Goal: Book appointment/travel/reservation

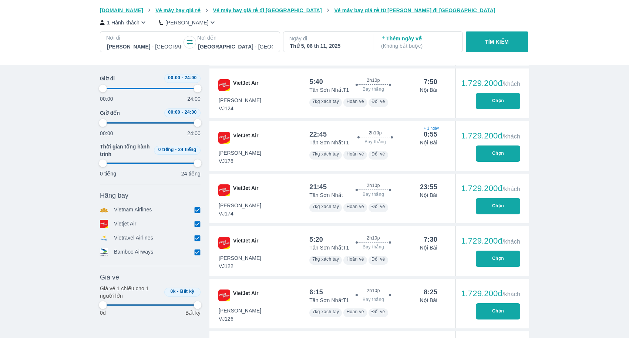
scroll to position [0, 1305]
type input "97.9166666666667"
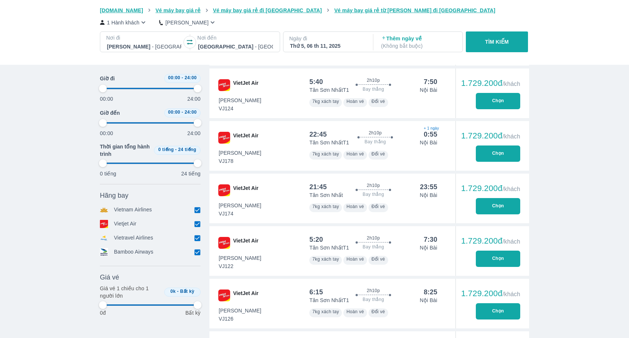
type input "97.9166666666667"
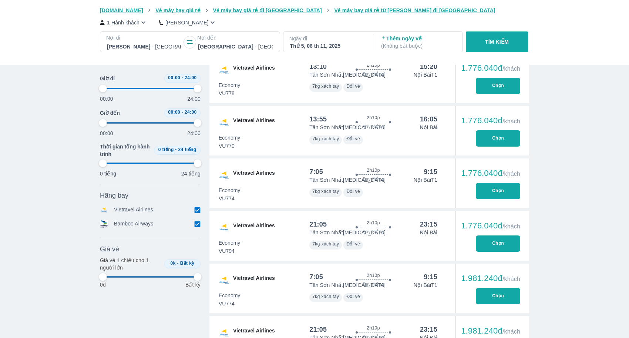
type input "97.9166666666667"
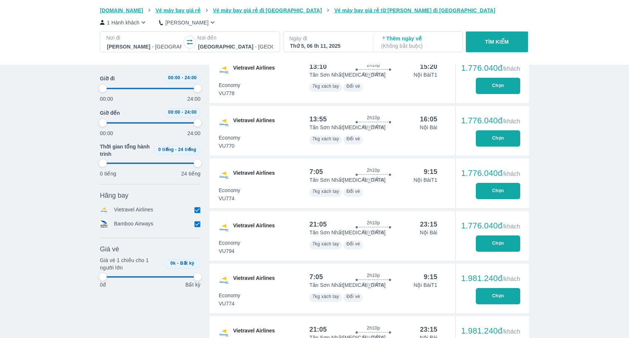
type input "97.9166666666667"
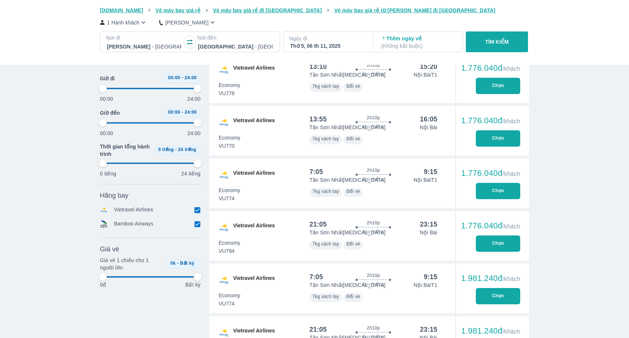
type input "97.9166666666667"
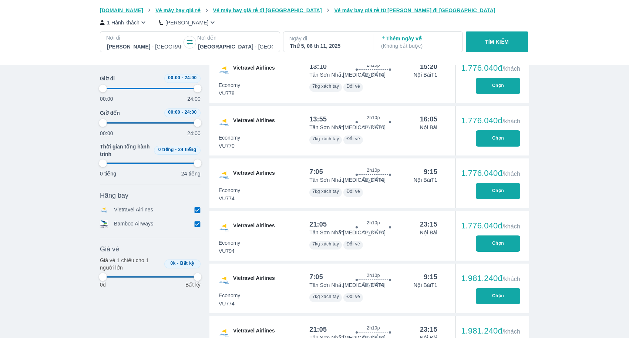
type input "97.9166666666667"
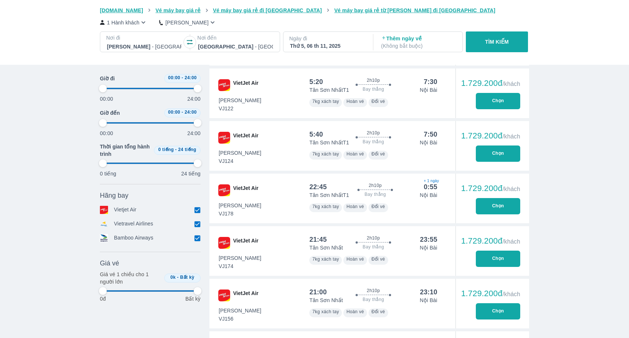
type input "97.9166666666667"
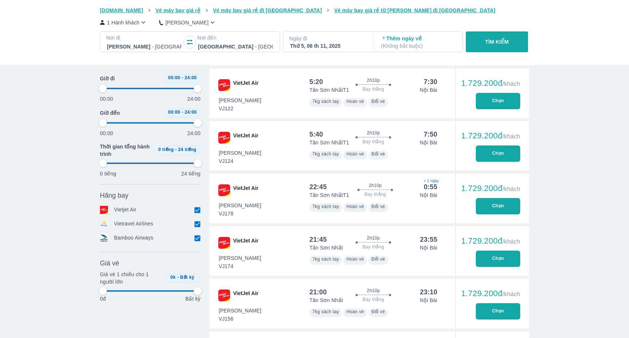
type input "97.9166666666667"
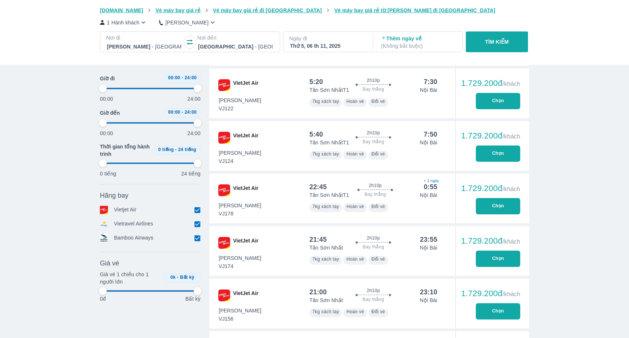
type input "97.9166666666667"
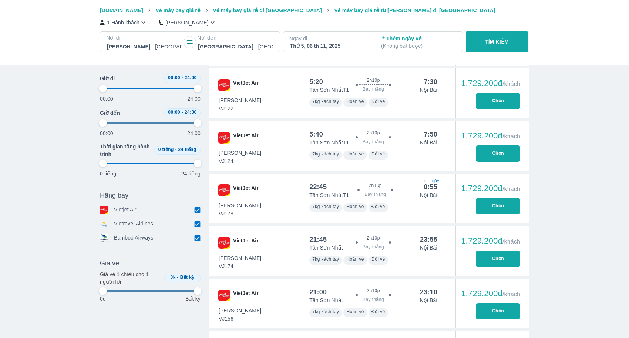
type input "97.9166666666667"
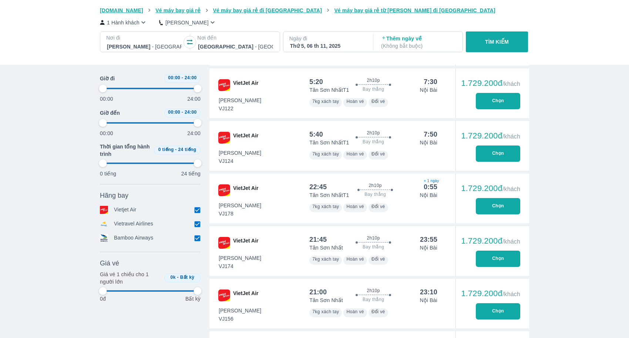
type input "97.9166666666667"
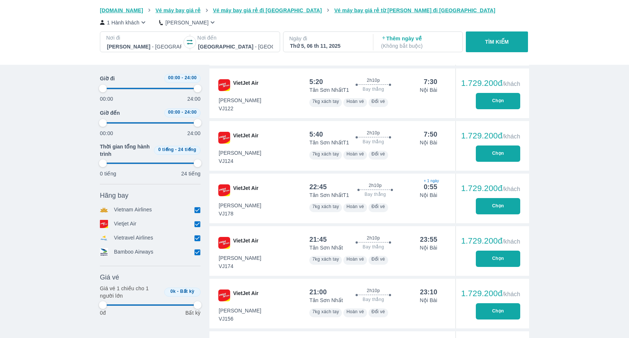
type input "97.9166666666667"
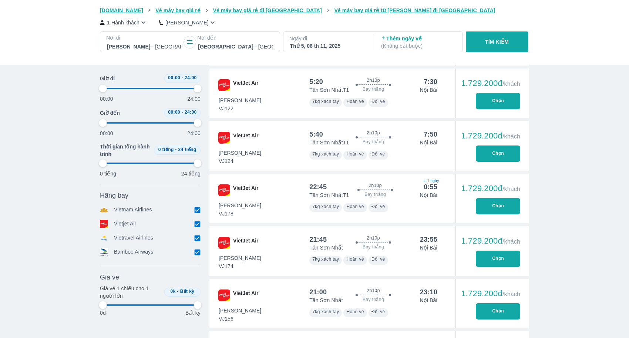
type input "97.9166666666667"
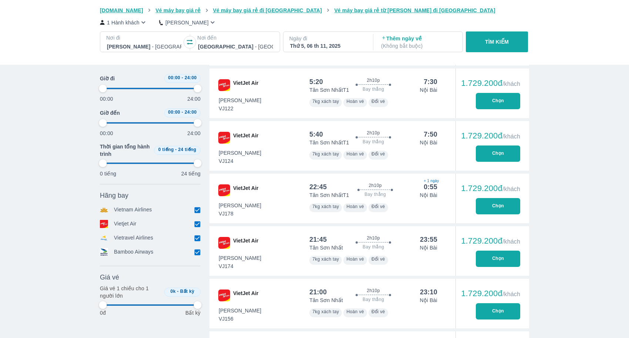
type input "97.9166666666667"
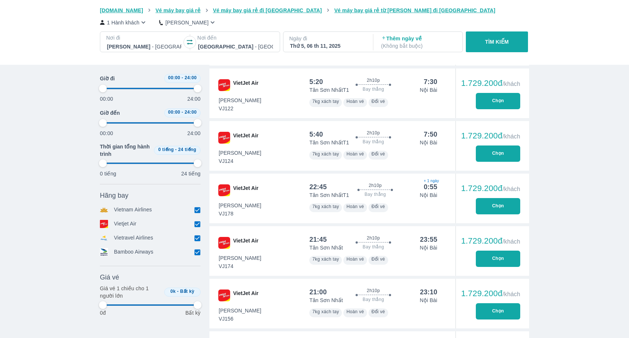
type input "97.9166666666667"
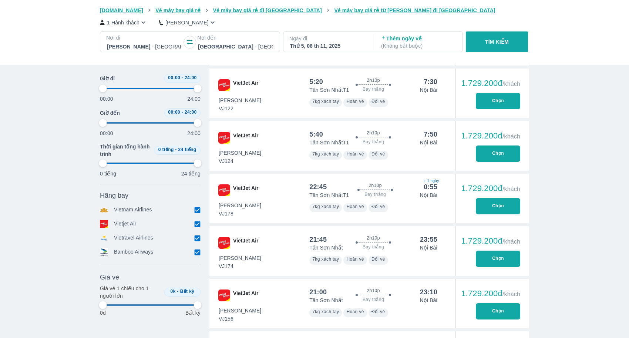
type input "97.9166666666667"
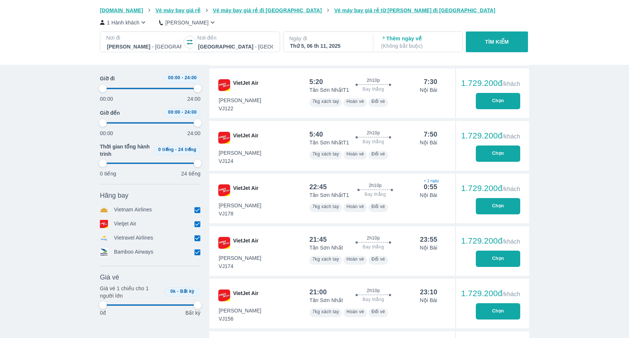
type input "97.9166666666667"
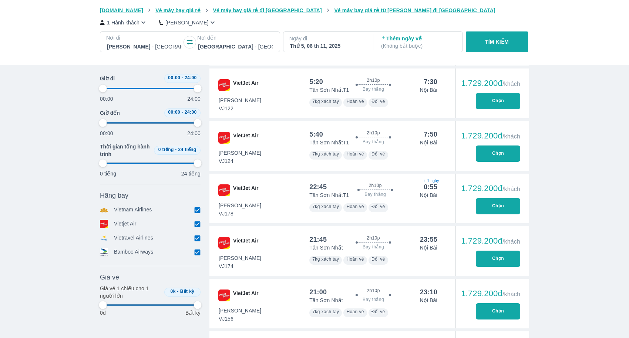
type input "97.9166666666667"
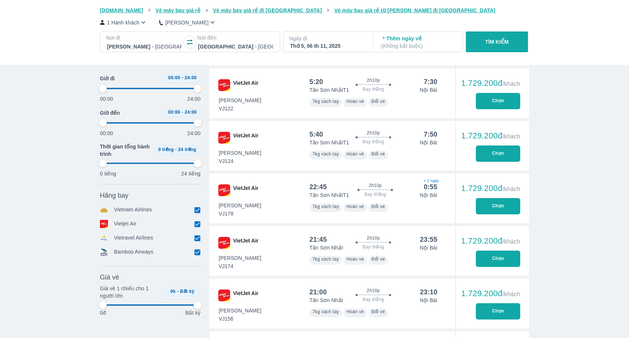
type input "97.9166666666667"
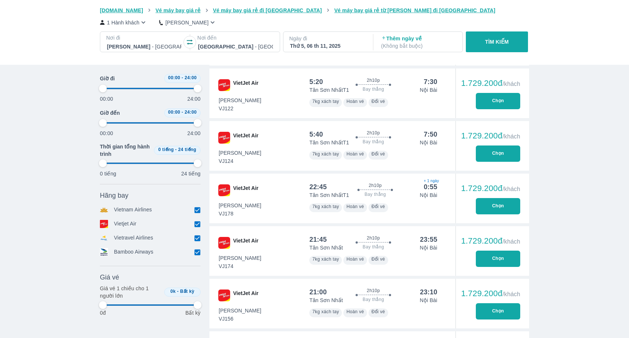
type input "97.9166666666667"
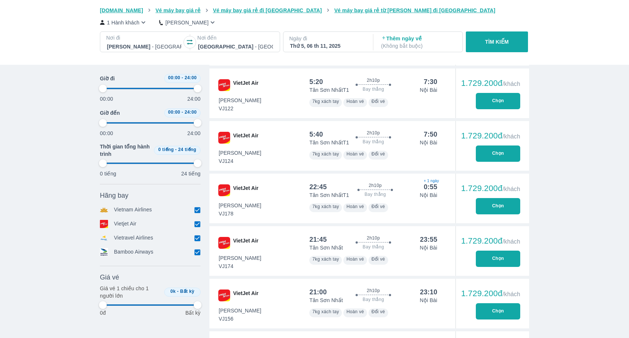
type input "97.9166666666667"
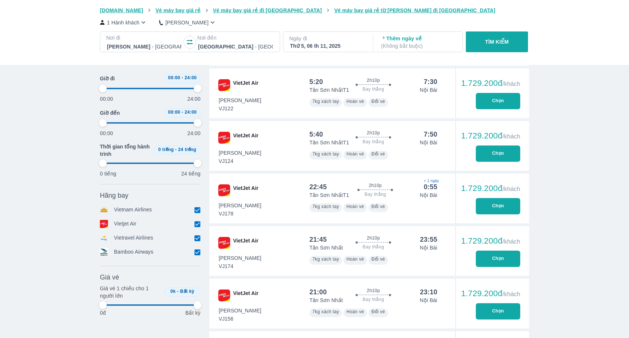
type input "97.9166666666667"
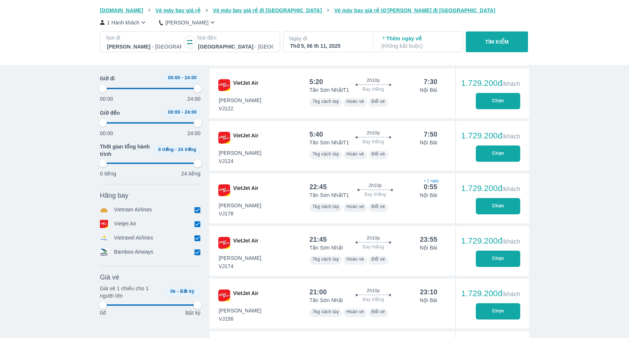
type input "97.9166666666667"
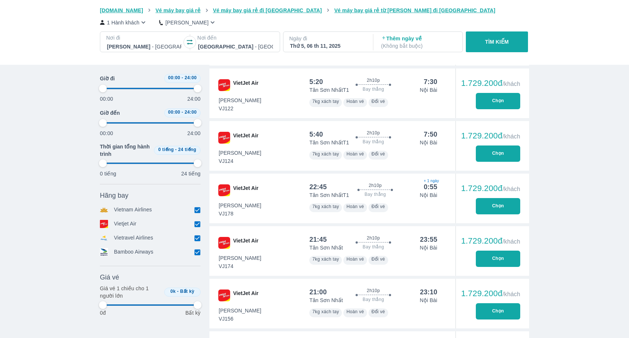
type input "97.9166666666667"
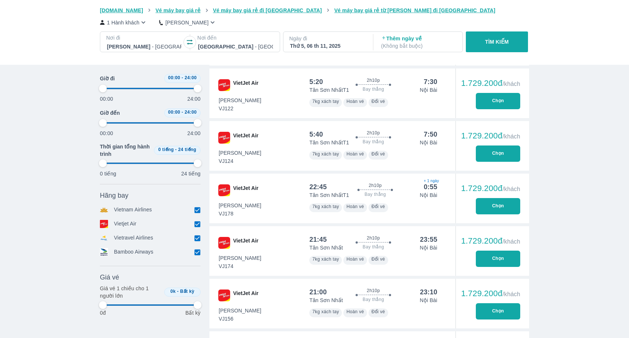
type input "97.9166666666667"
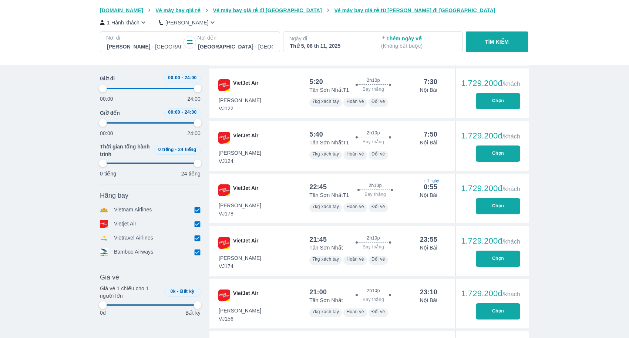
type input "97.9166666666667"
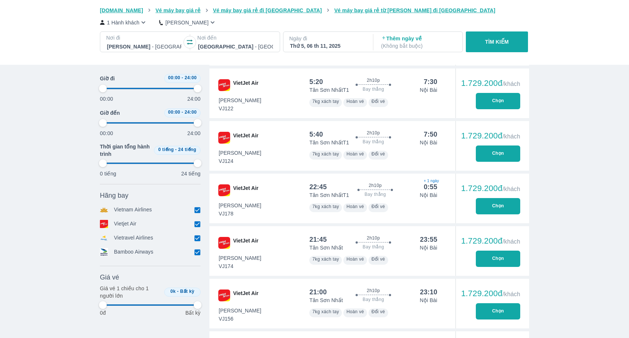
type input "97.9166666666667"
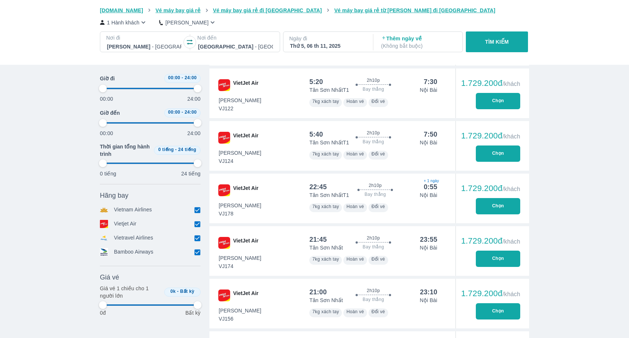
type input "97.9166666666667"
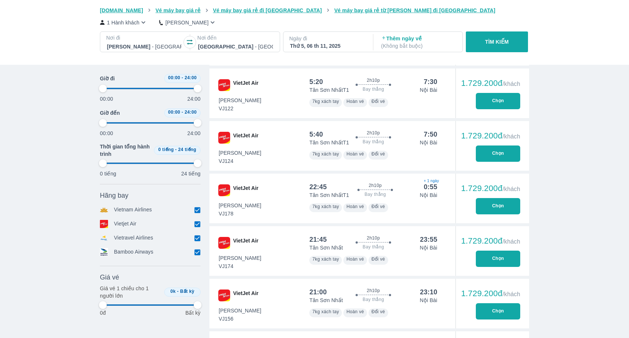
type input "97.9166666666667"
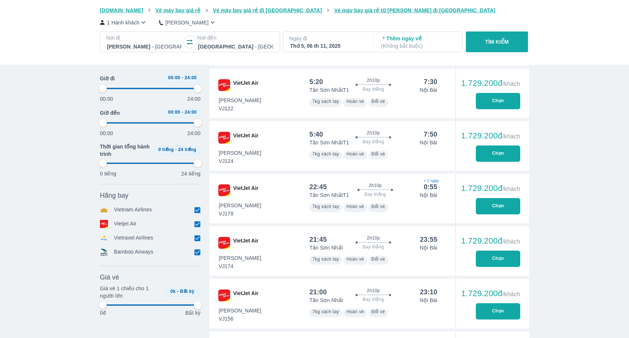
type input "97.9166666666667"
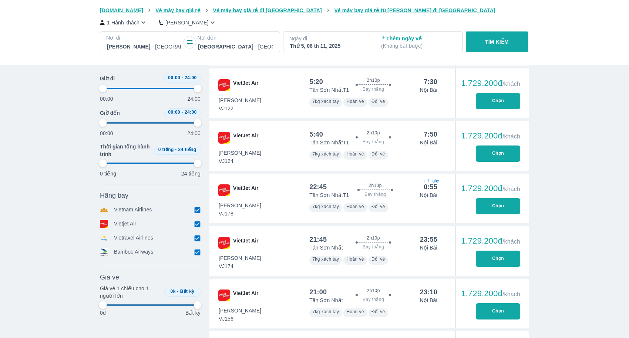
type input "97.9166666666667"
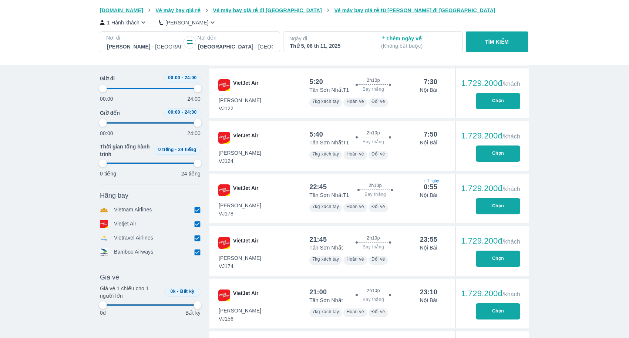
type input "97.9166666666667"
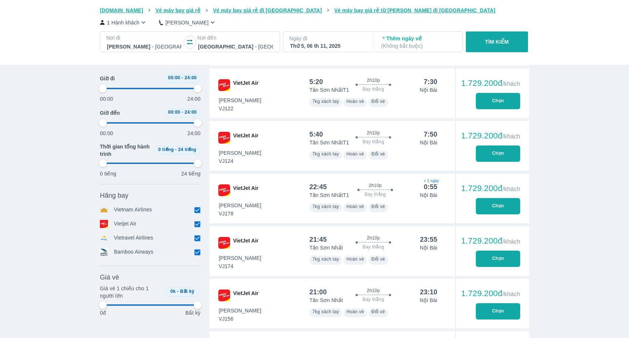
type input "97.9166666666667"
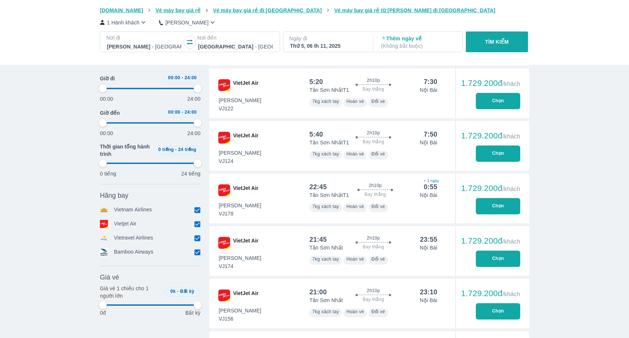
type input "97.9166666666667"
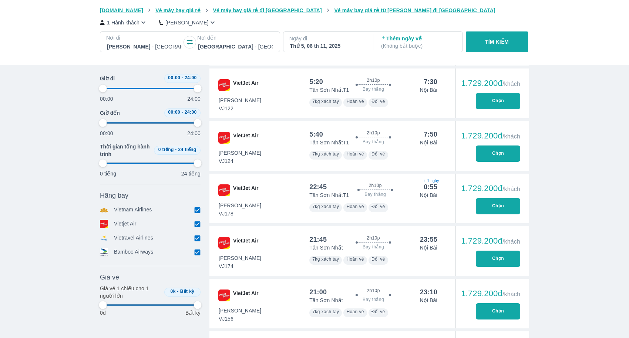
type input "97.9166666666667"
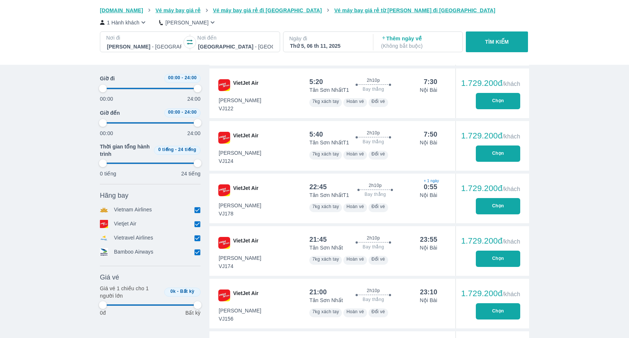
type input "97.9166666666667"
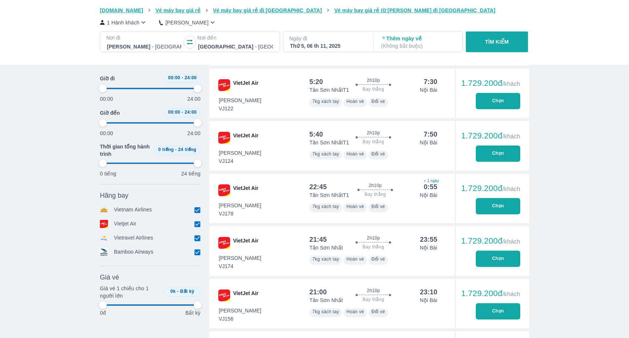
type input "97.9166666666667"
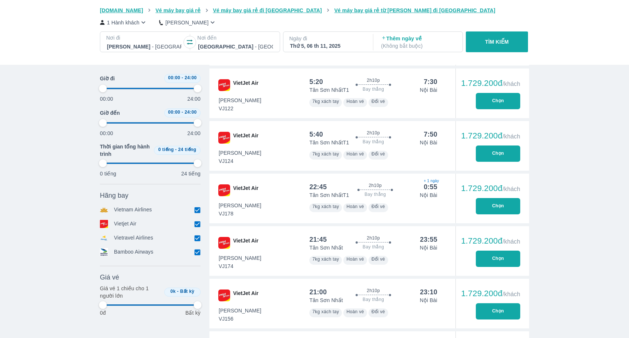
type input "97.9166666666667"
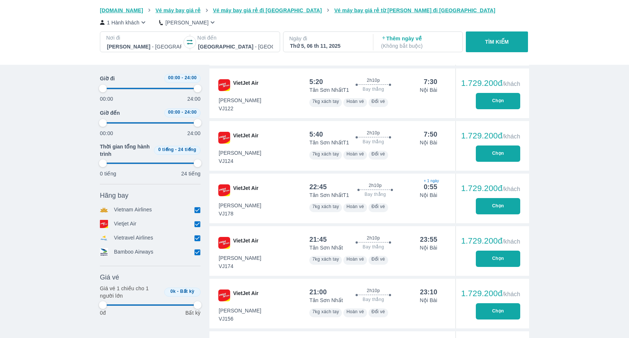
type input "97.9166666666667"
